Goal: Find specific page/section: Find specific page/section

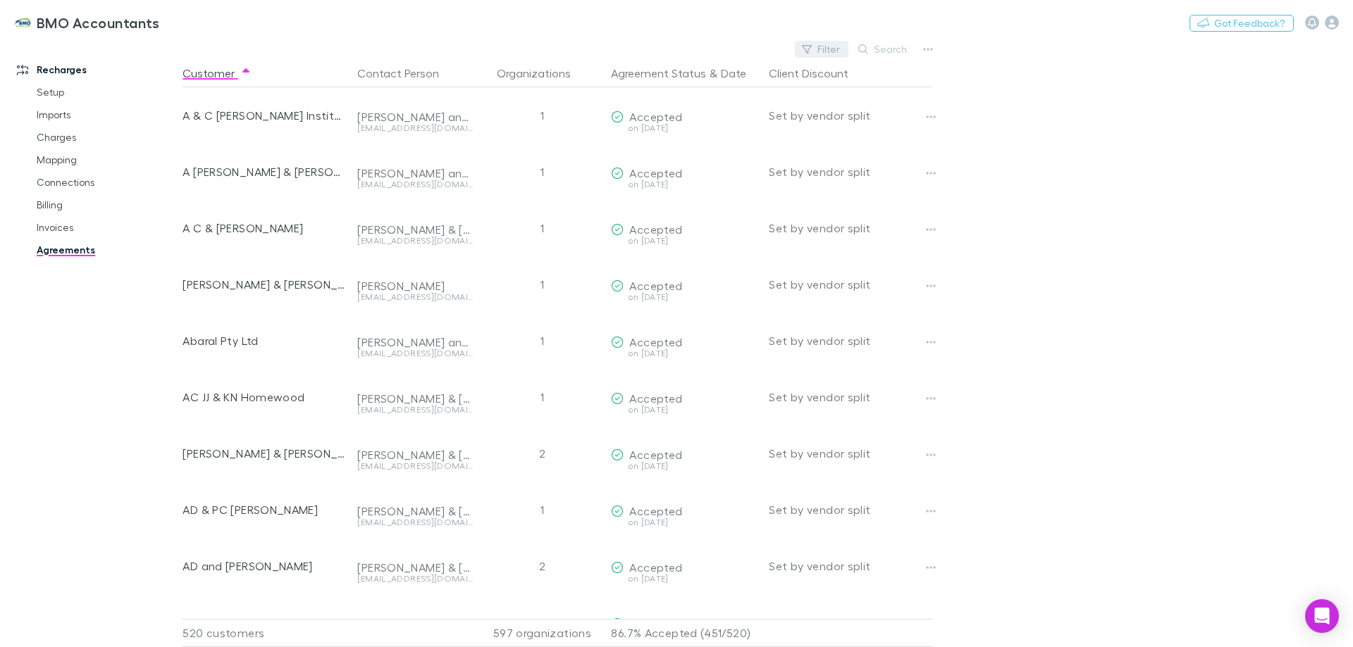
click at [835, 46] on button "Filter" at bounding box center [822, 49] width 54 height 17
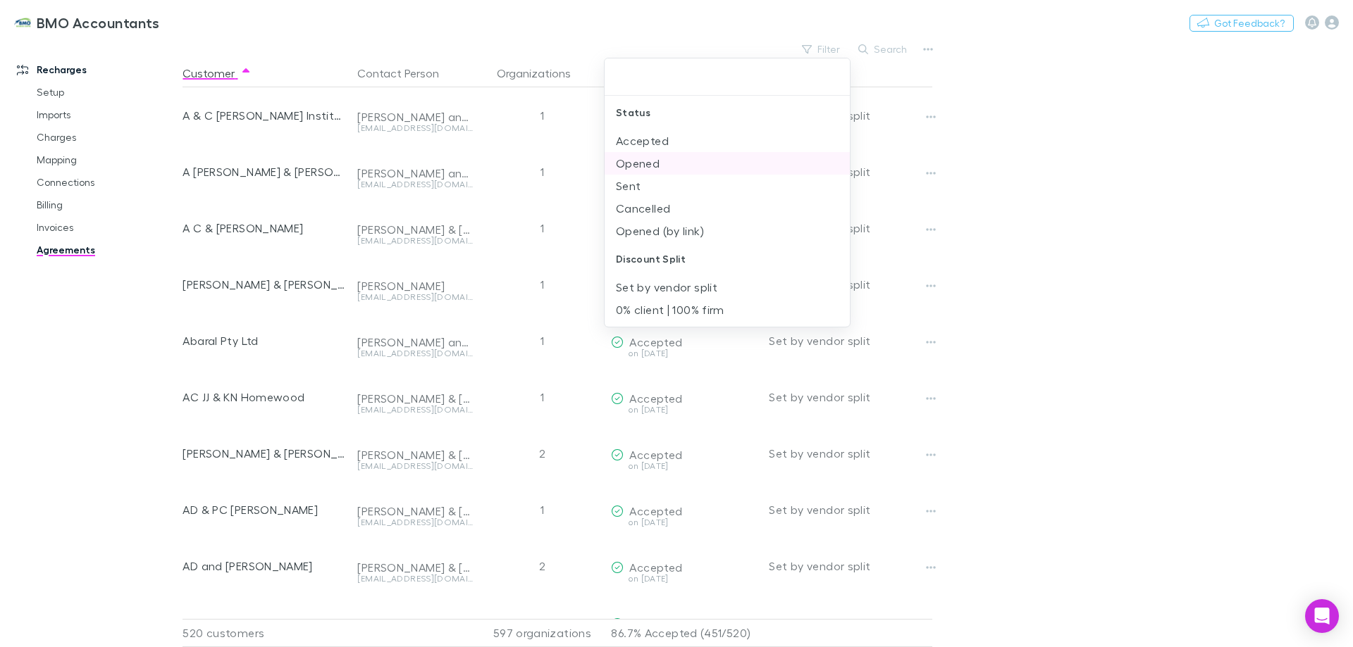
click at [661, 162] on li "Opened" at bounding box center [726, 163] width 245 height 23
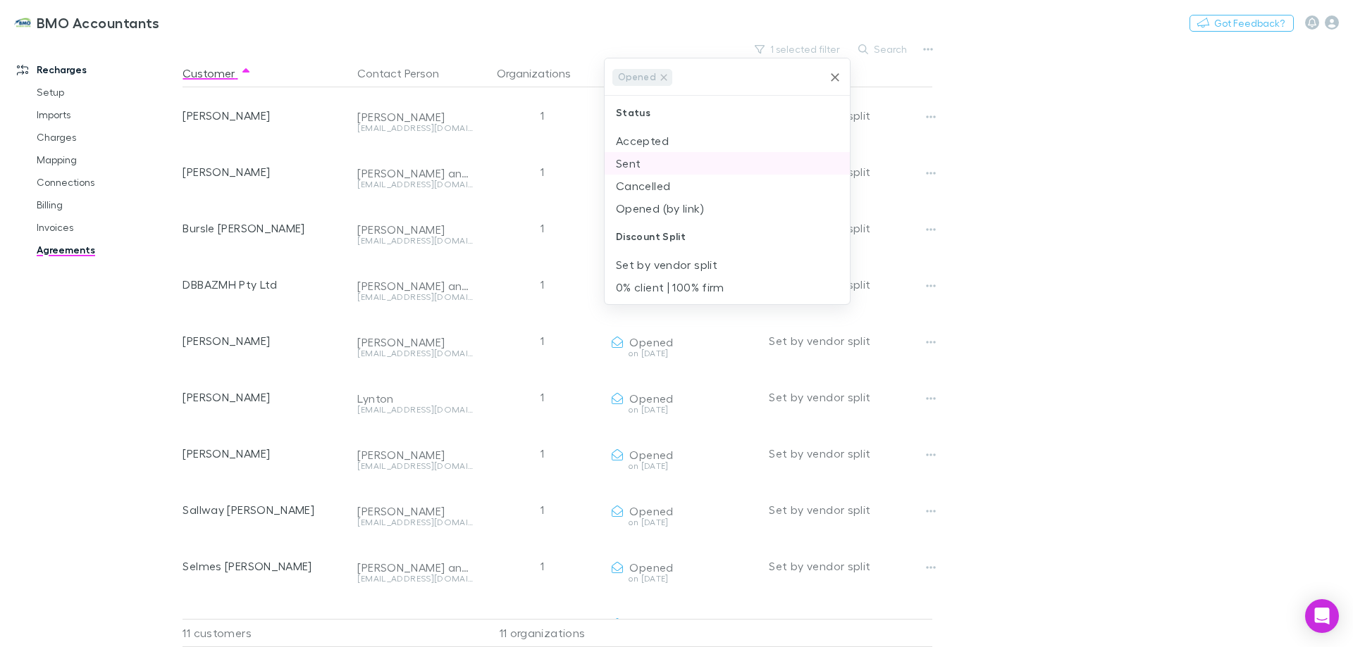
click at [638, 160] on li "Sent" at bounding box center [726, 163] width 245 height 23
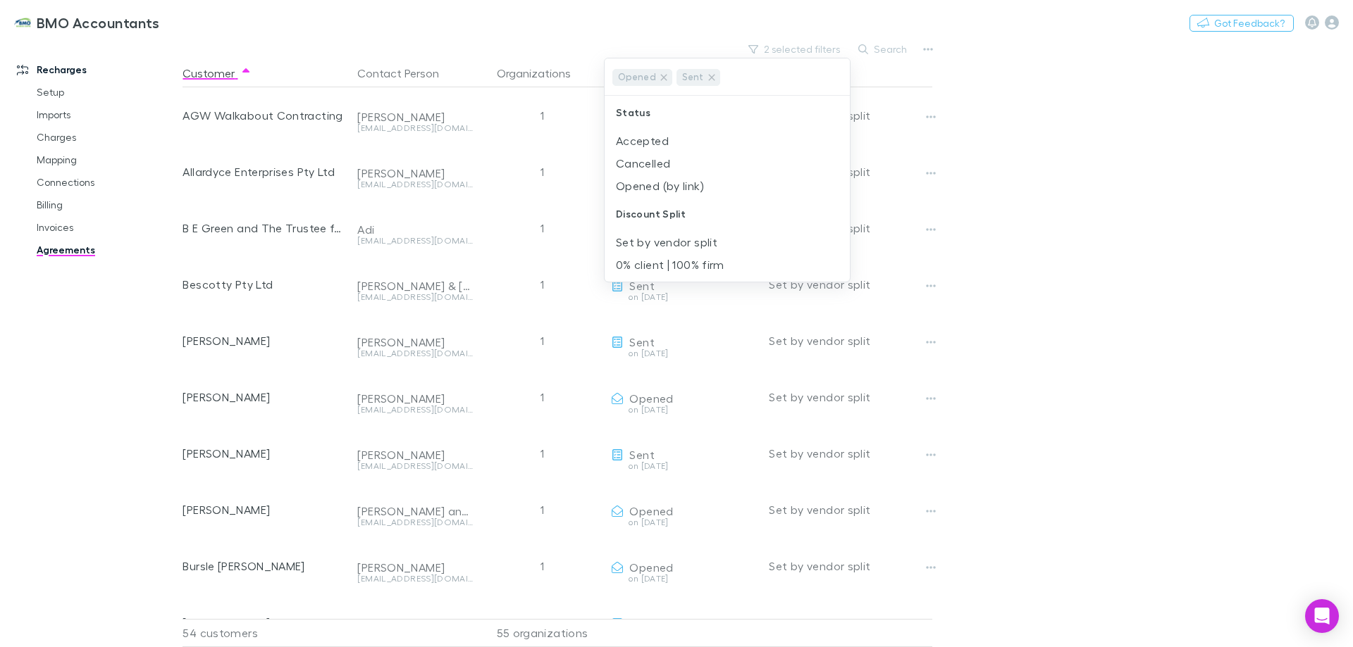
click at [1116, 197] on div at bounding box center [676, 323] width 1353 height 647
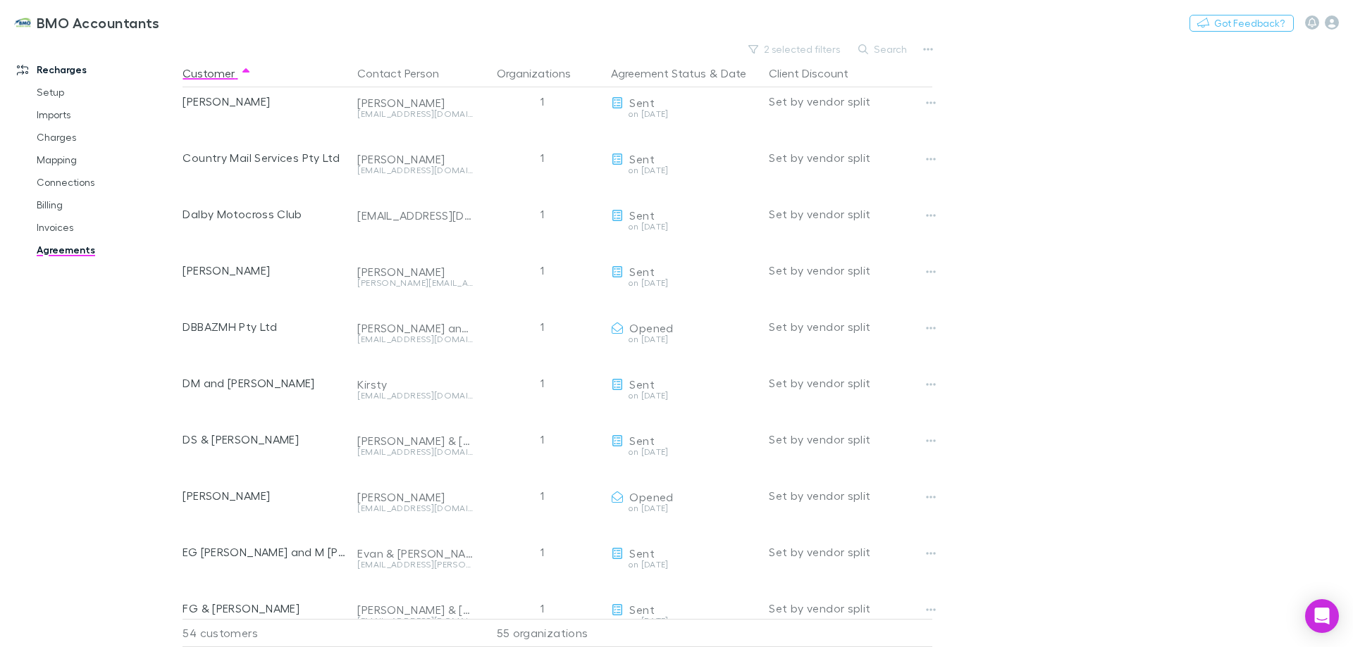
scroll to position [493, 0]
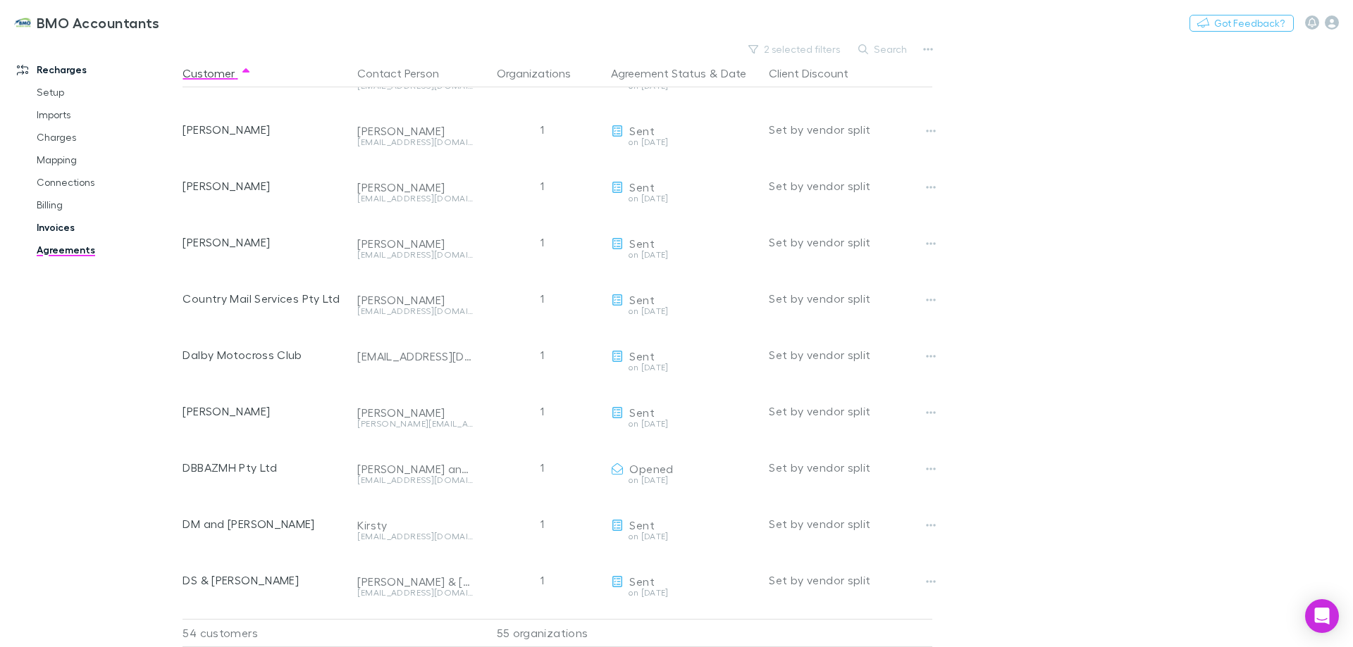
click at [54, 226] on link "Invoices" at bounding box center [107, 227] width 168 height 23
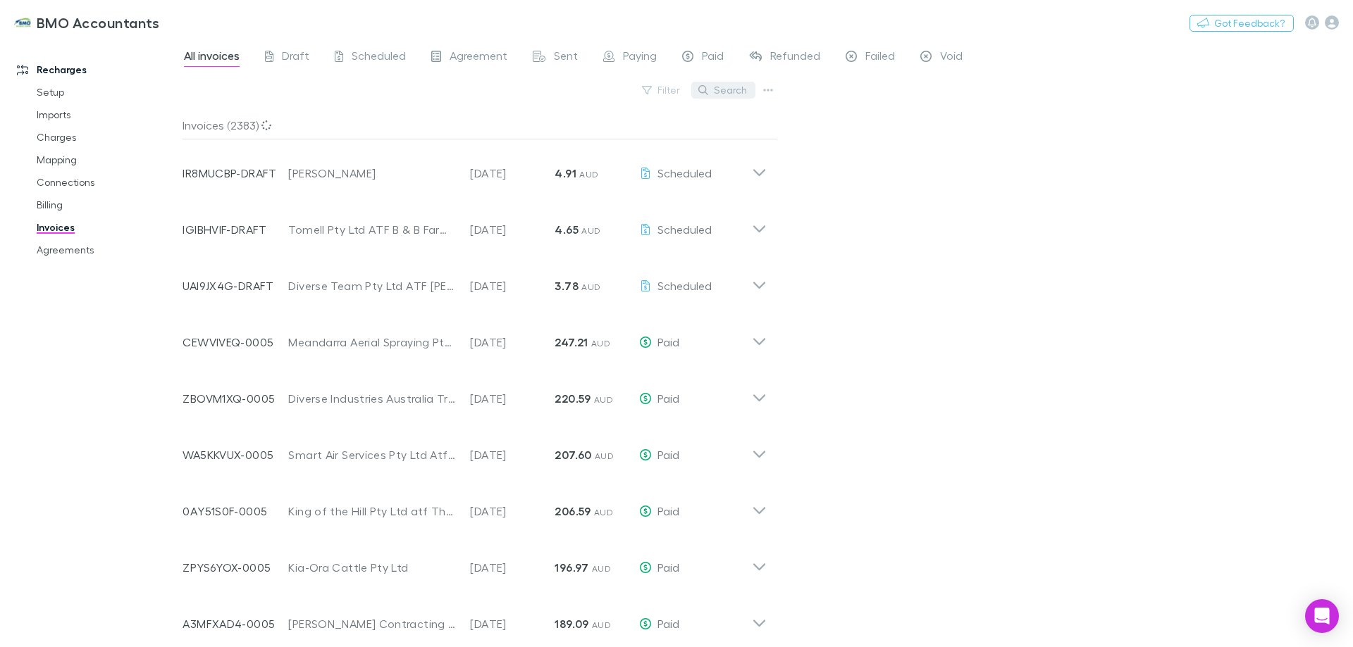
click at [731, 90] on button "Search" at bounding box center [723, 90] width 64 height 17
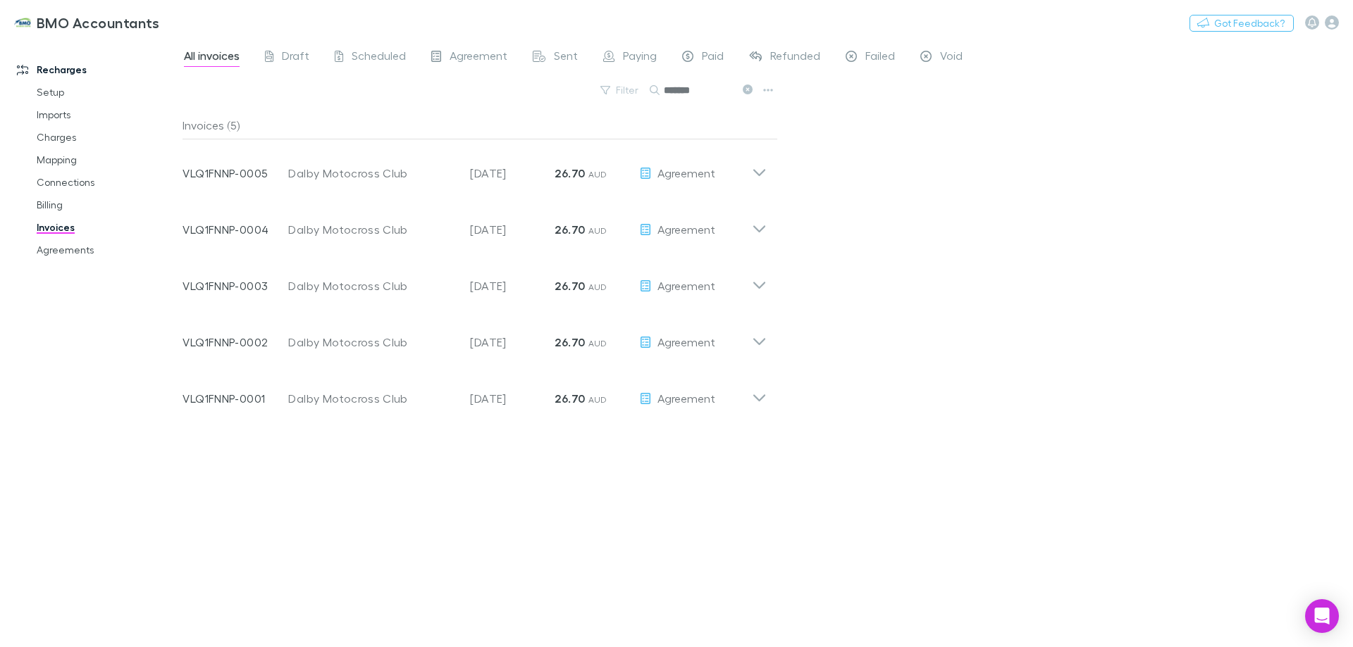
type input "*******"
